Goal: Information Seeking & Learning: Compare options

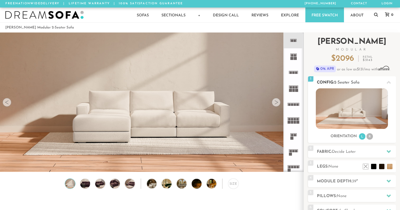
click at [358, 84] on span "2-Seater Sofa" at bounding box center [346, 82] width 25 height 4
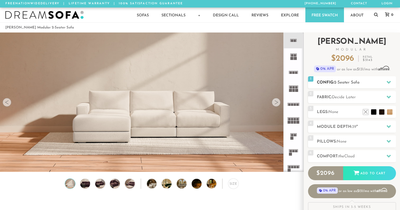
click at [357, 83] on span "2-Seater Sofa" at bounding box center [346, 82] width 25 height 4
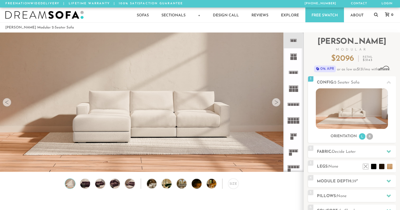
click at [294, 136] on icon at bounding box center [294, 136] width 16 height 16
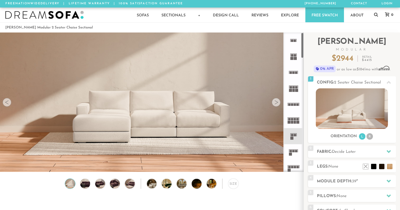
click at [295, 39] on icon at bounding box center [294, 40] width 16 height 16
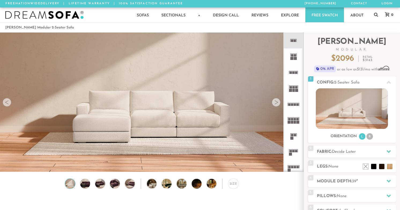
click at [293, 55] on rect at bounding box center [292, 55] width 2 height 2
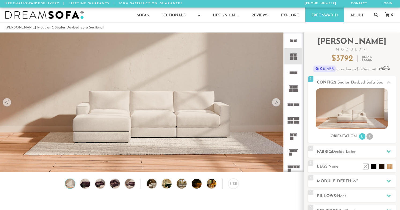
click at [291, 40] on rect at bounding box center [292, 40] width 2 height 2
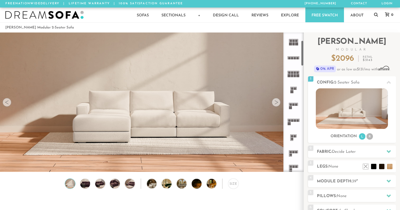
scroll to position [47, 0]
click at [293, 137] on icon at bounding box center [294, 137] width 16 height 16
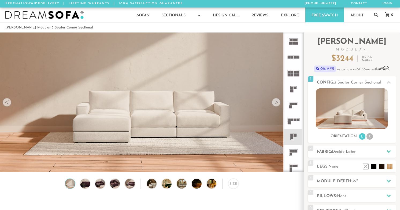
click at [292, 92] on rect at bounding box center [292, 90] width 3 height 3
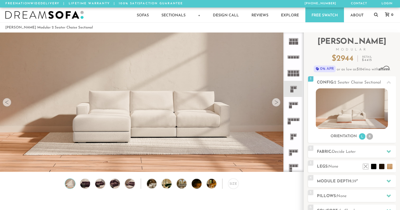
click at [295, 138] on icon at bounding box center [294, 137] width 16 height 16
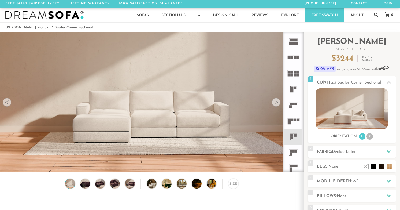
click at [291, 91] on rect at bounding box center [292, 90] width 3 height 3
